Goal: Task Accomplishment & Management: Manage account settings

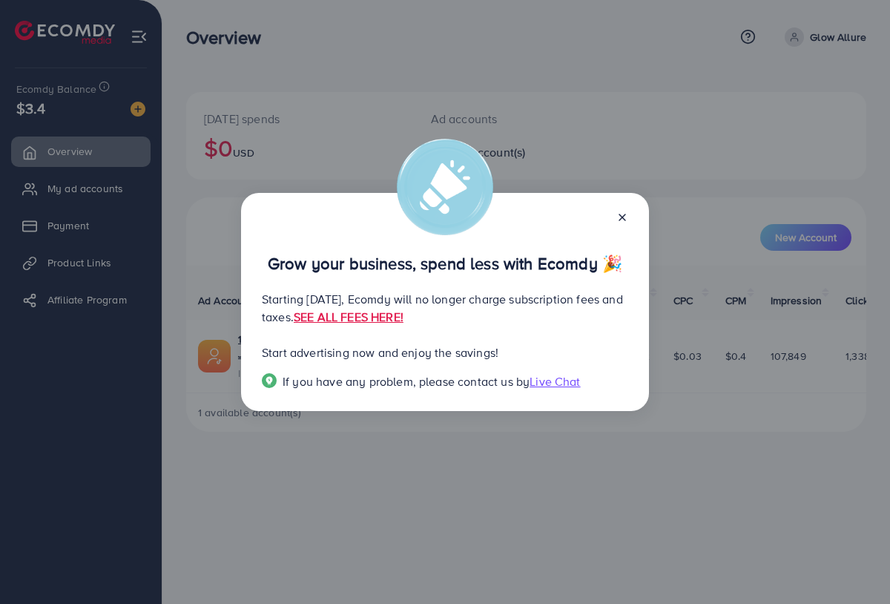
click at [629, 218] on div "Grow your business, spend less with Ecomdy 🎉 Starting [DATE], Ecomdy will no lo…" at bounding box center [445, 302] width 408 height 218
click at [627, 218] on icon at bounding box center [622, 217] width 12 height 12
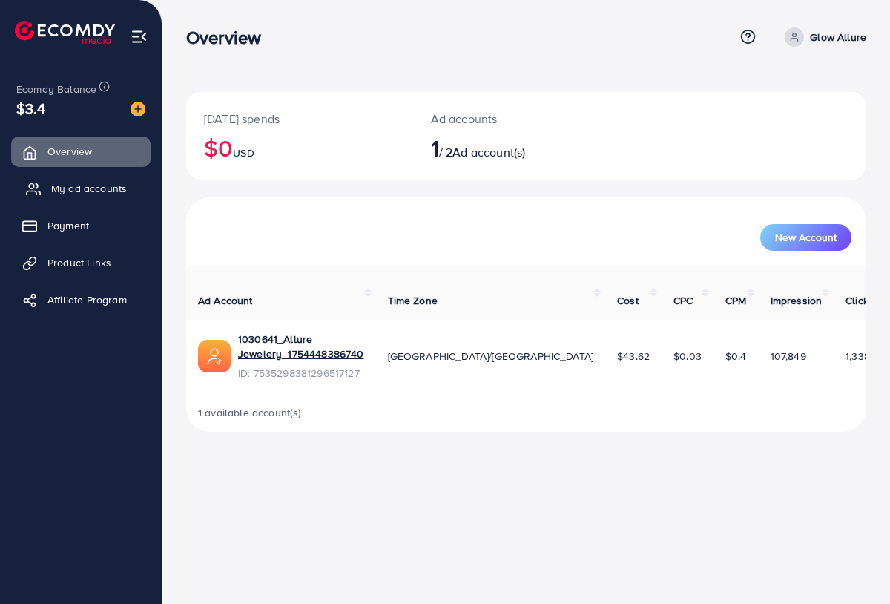
click at [114, 193] on span "My ad accounts" at bounding box center [89, 188] width 76 height 15
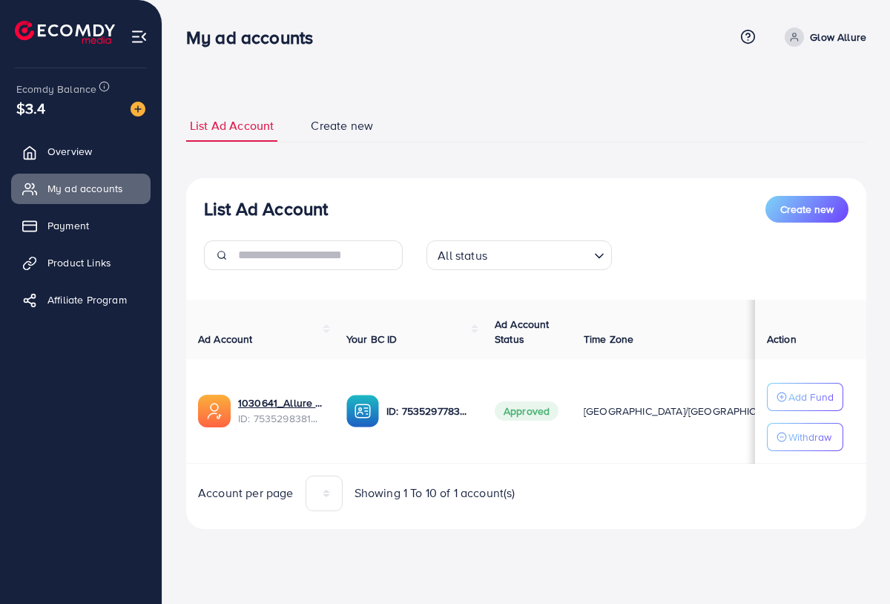
click at [816, 45] on p "Glow Allure" at bounding box center [838, 37] width 56 height 18
click at [775, 96] on span "Profile" at bounding box center [774, 88] width 34 height 18
select select "********"
